Goal: Transaction & Acquisition: Subscribe to service/newsletter

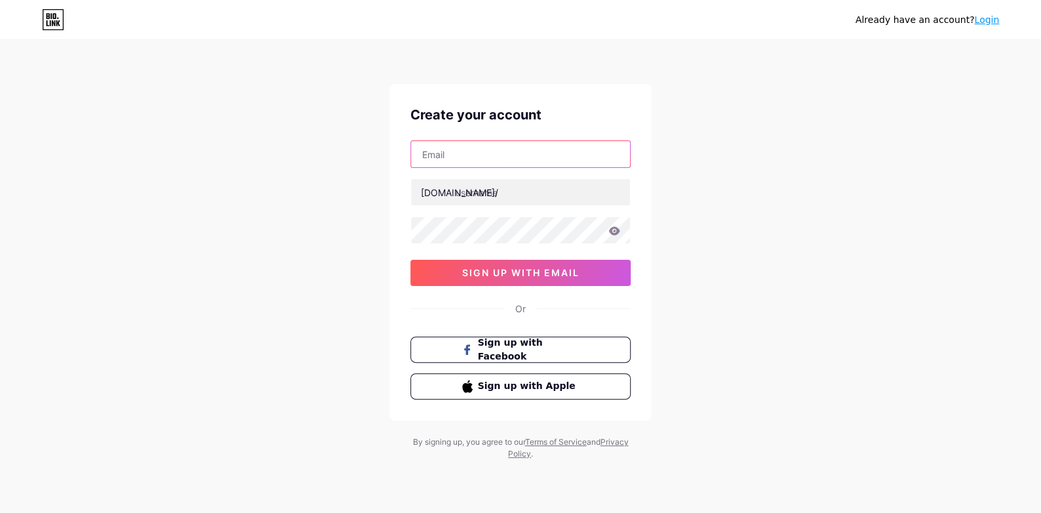
click at [446, 163] on input "text" at bounding box center [520, 154] width 219 height 26
type input "[EMAIL_ADDRESS][DOMAIN_NAME]"
drag, startPoint x: 501, startPoint y: 155, endPoint x: 399, endPoint y: 165, distance: 102.8
click at [399, 165] on div "Create your account [EMAIL_ADDRESS][DOMAIN_NAME] [DOMAIN_NAME]/ 0cAFcWeA5pdoL4J…" at bounding box center [520, 252] width 262 height 336
click at [466, 150] on input "[EMAIL_ADDRESS][DOMAIN_NAME]" at bounding box center [520, 154] width 219 height 26
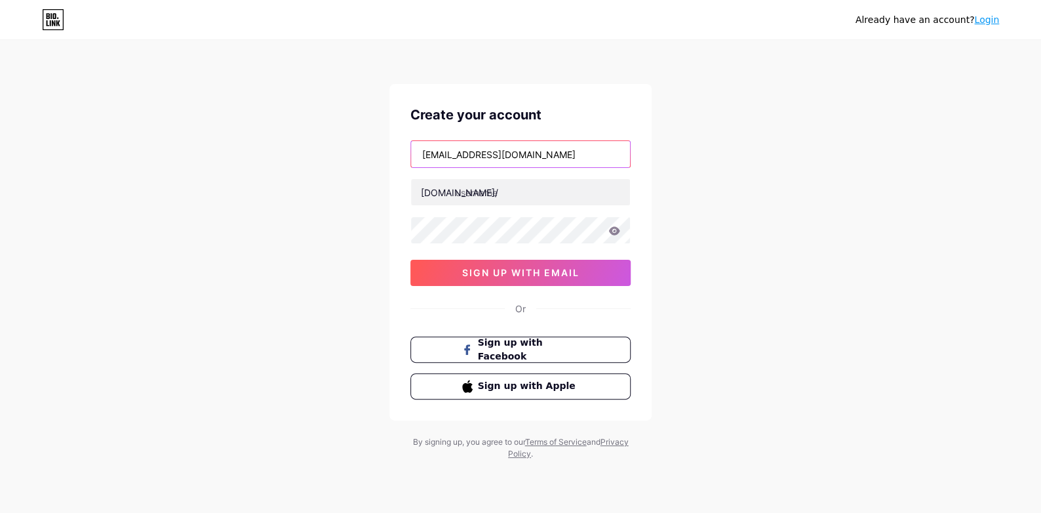
drag, startPoint x: 478, startPoint y: 157, endPoint x: 419, endPoint y: 158, distance: 59.0
click at [419, 158] on input "[EMAIL_ADDRESS][DOMAIN_NAME]" at bounding box center [520, 154] width 219 height 26
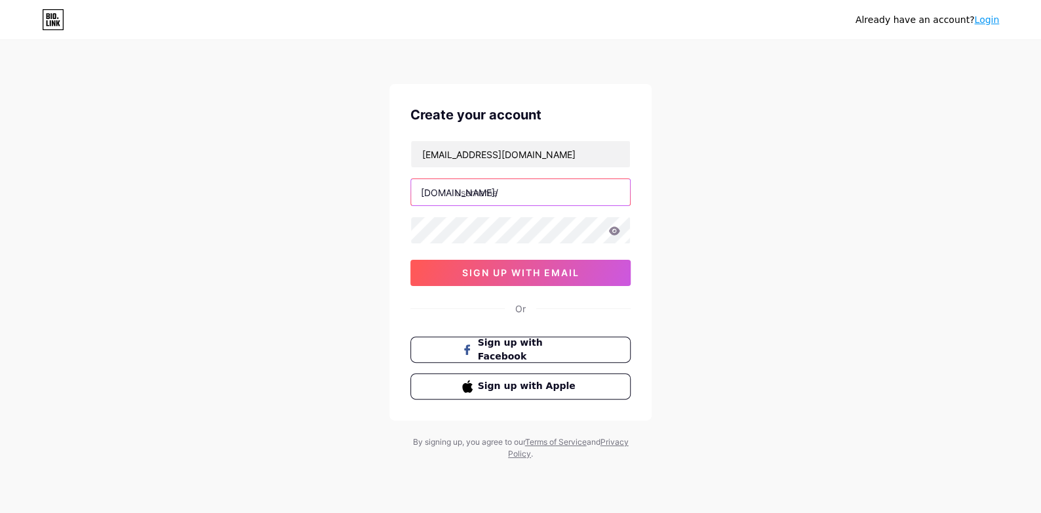
click at [507, 189] on input "text" at bounding box center [520, 192] width 219 height 26
paste input "moatamadcars"
type input "moatamadcars"
drag, startPoint x: 511, startPoint y: 157, endPoint x: 393, endPoint y: 174, distance: 118.6
click at [393, 174] on div "Create your account [EMAIL_ADDRESS][DOMAIN_NAME] [DOMAIN_NAME]/ moatamadcars 0c…" at bounding box center [520, 252] width 262 height 336
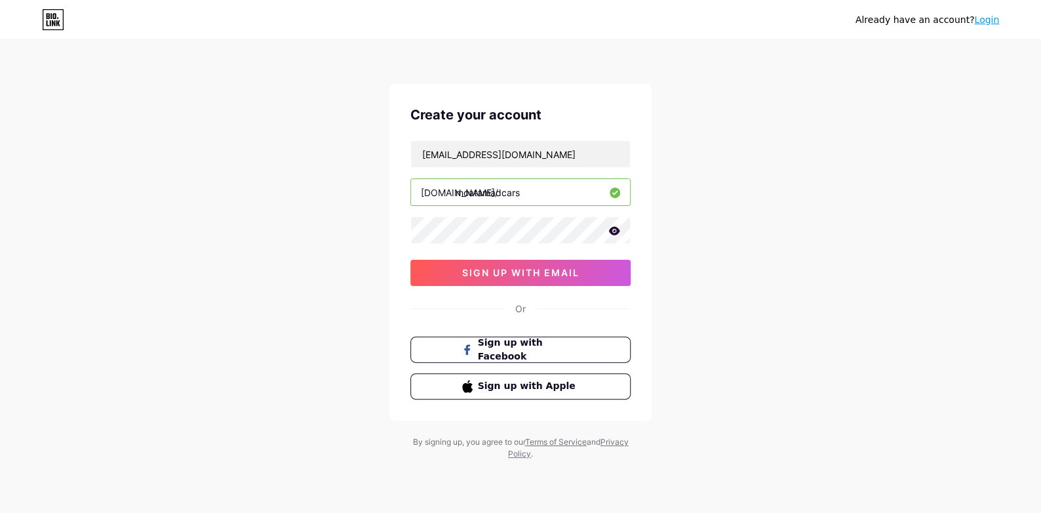
click at [346, 284] on div "Already have an account? Login Create your account [EMAIL_ADDRESS][DOMAIN_NAME]…" at bounding box center [520, 251] width 1041 height 502
click at [552, 271] on span "sign up with email" at bounding box center [520, 272] width 117 height 11
